Goal: Navigation & Orientation: Find specific page/section

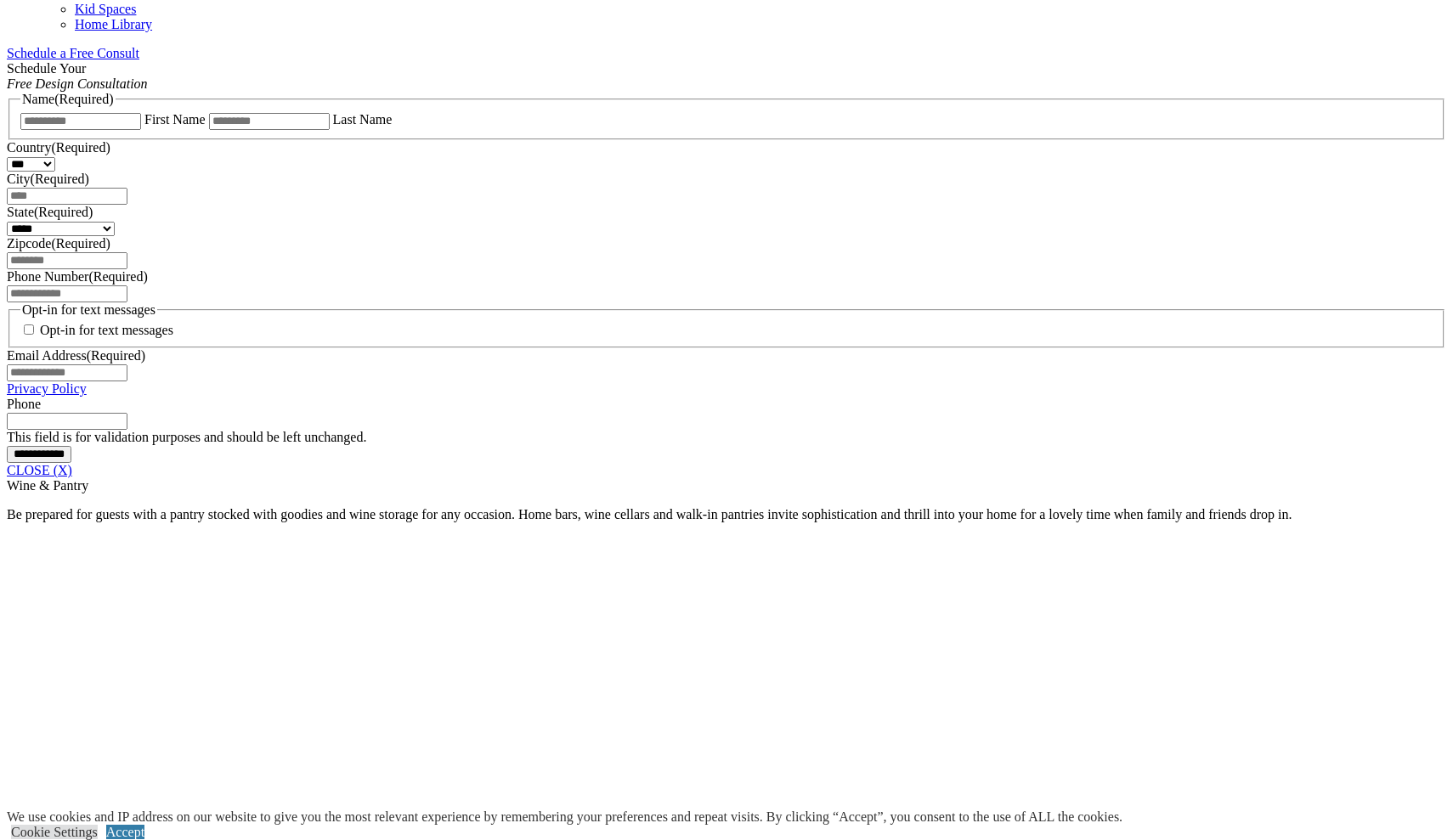
scroll to position [1096, 0]
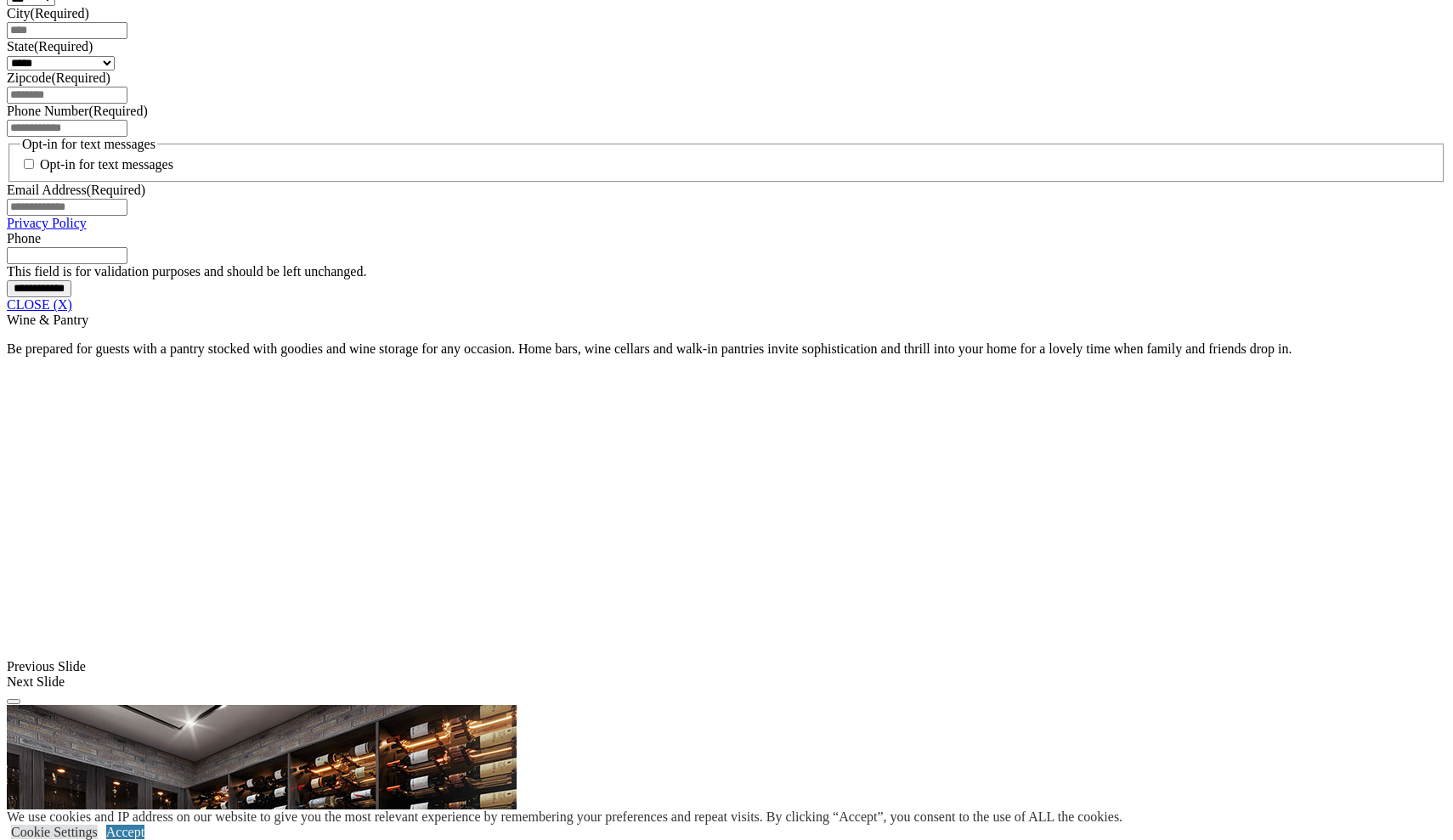
scroll to position [1262, 0]
click at [73, 311] on link "CLOSE (X)" at bounding box center [40, 303] width 66 height 15
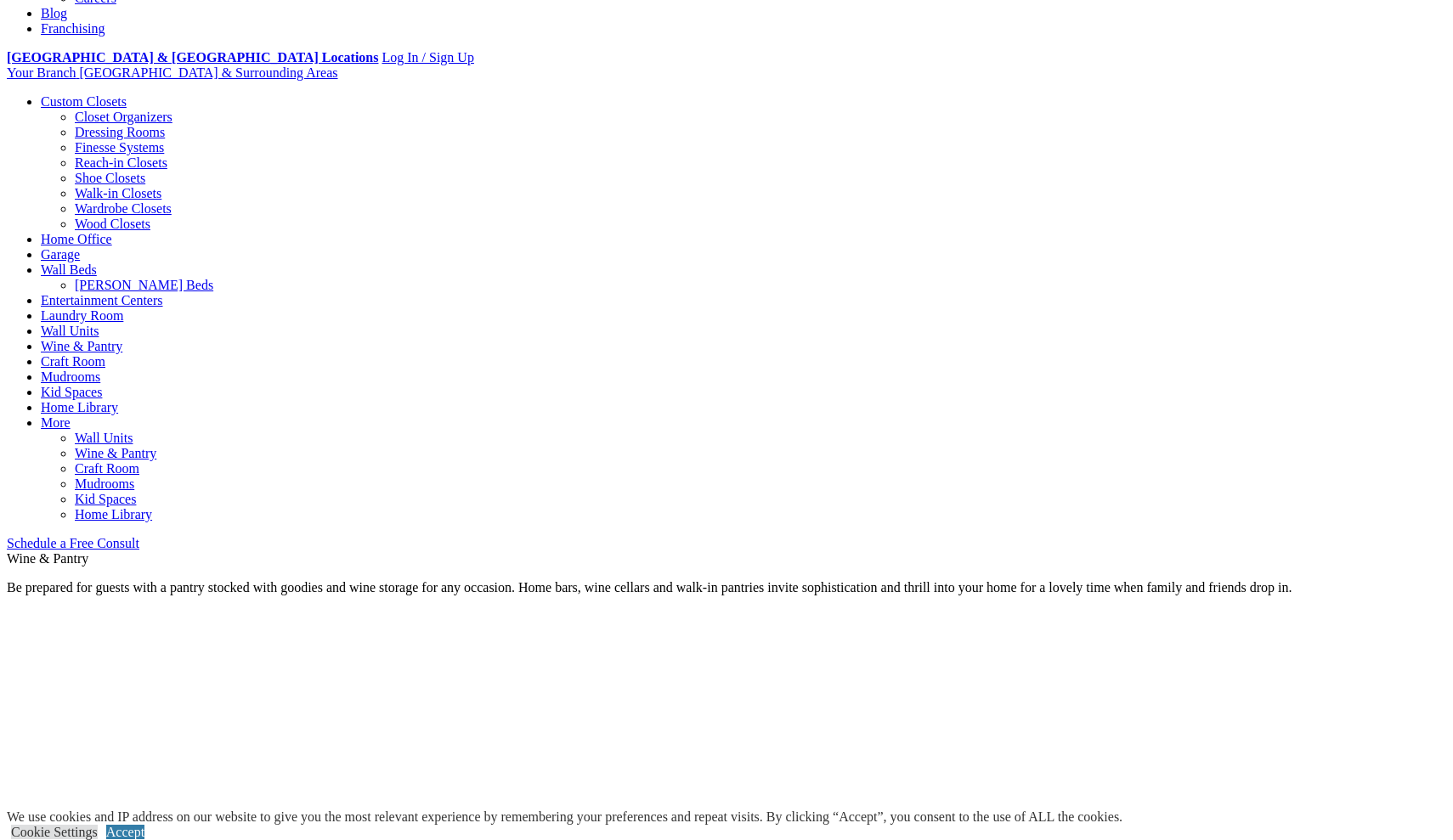
scroll to position [604, 0]
click at [99, 325] on link "Wall Units" at bounding box center [70, 332] width 58 height 15
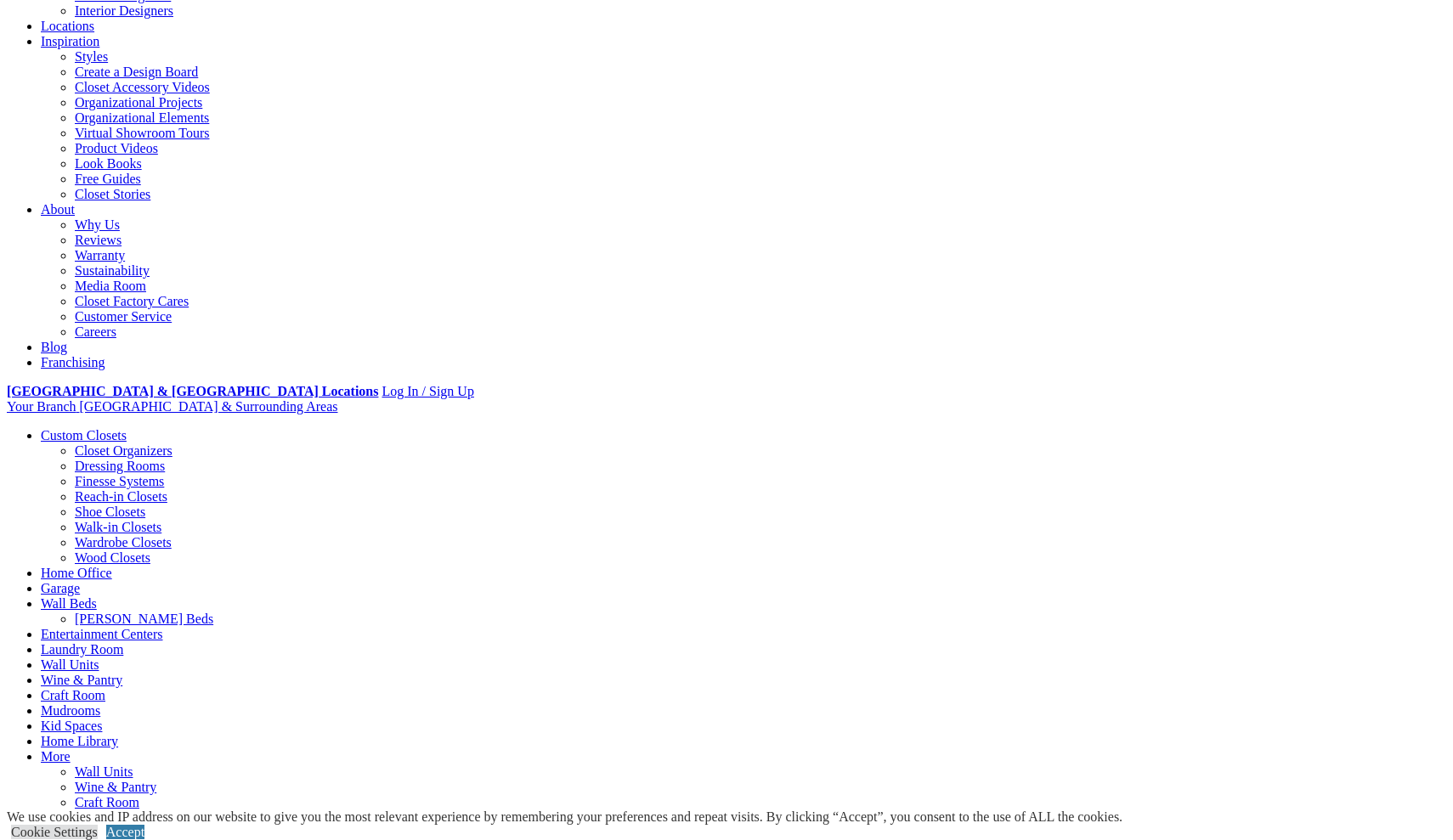
scroll to position [281, 0]
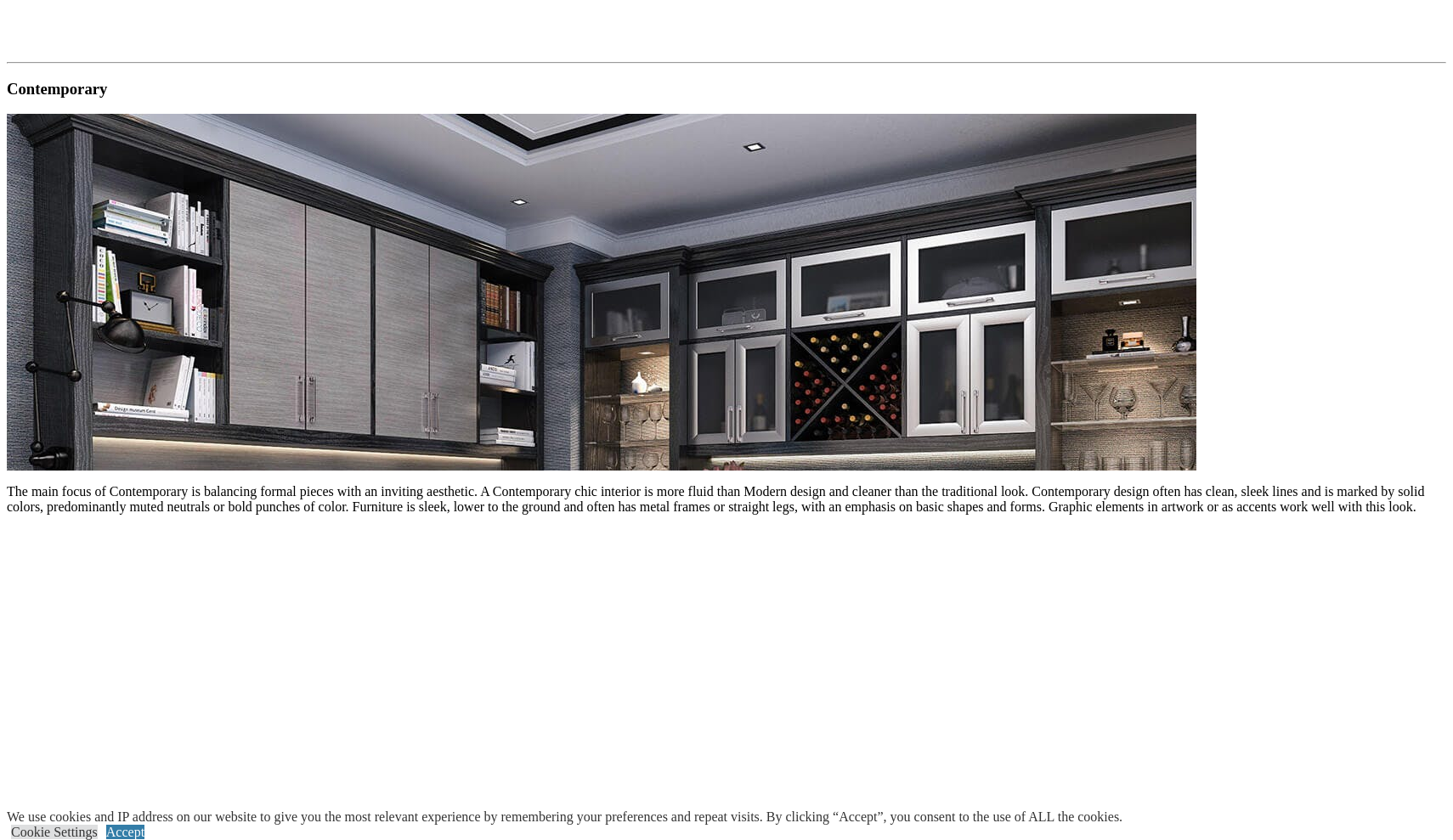
scroll to position [1979, 0]
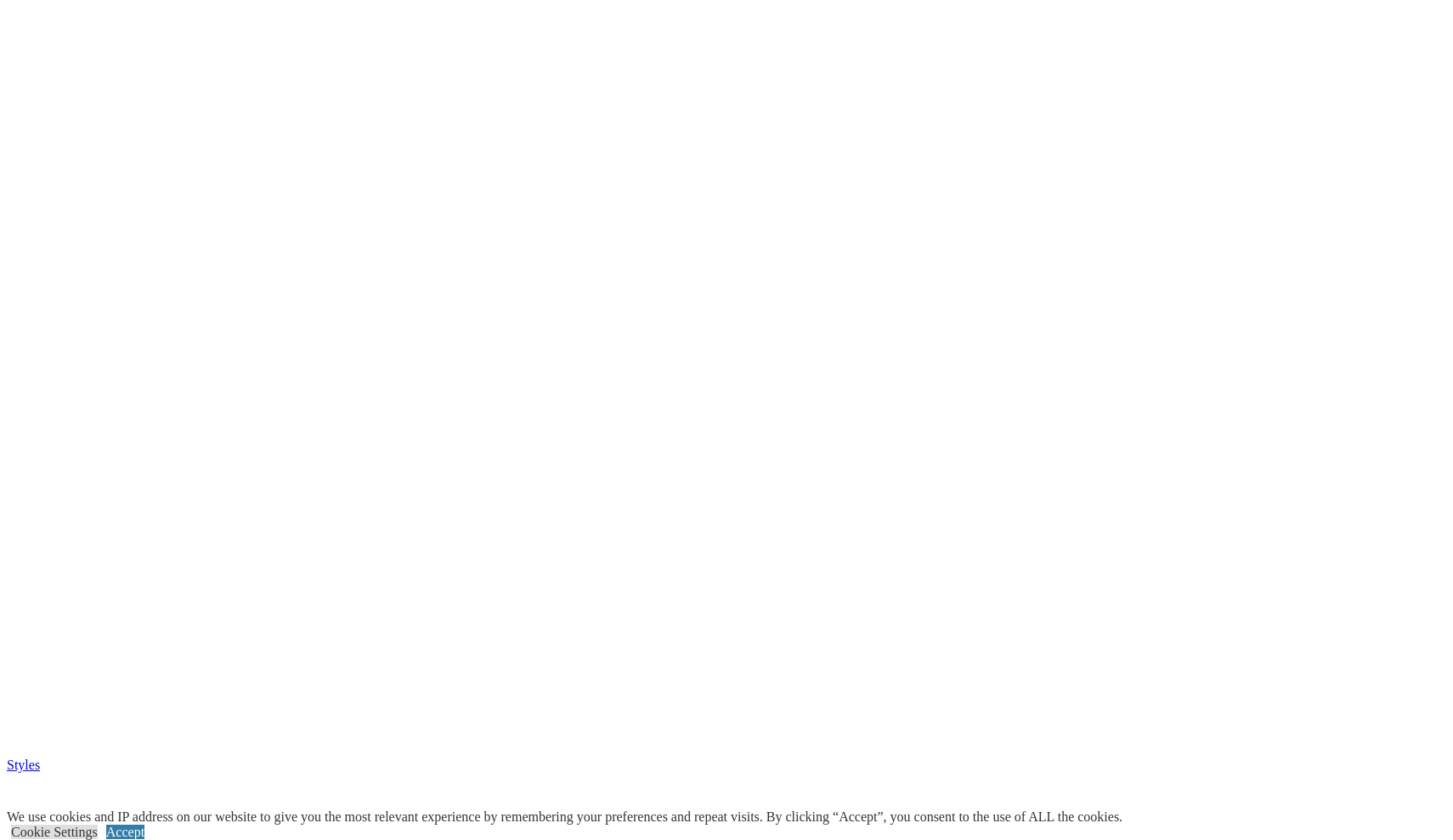
scroll to position [4184, 0]
